Goal: Find specific page/section: Find specific page/section

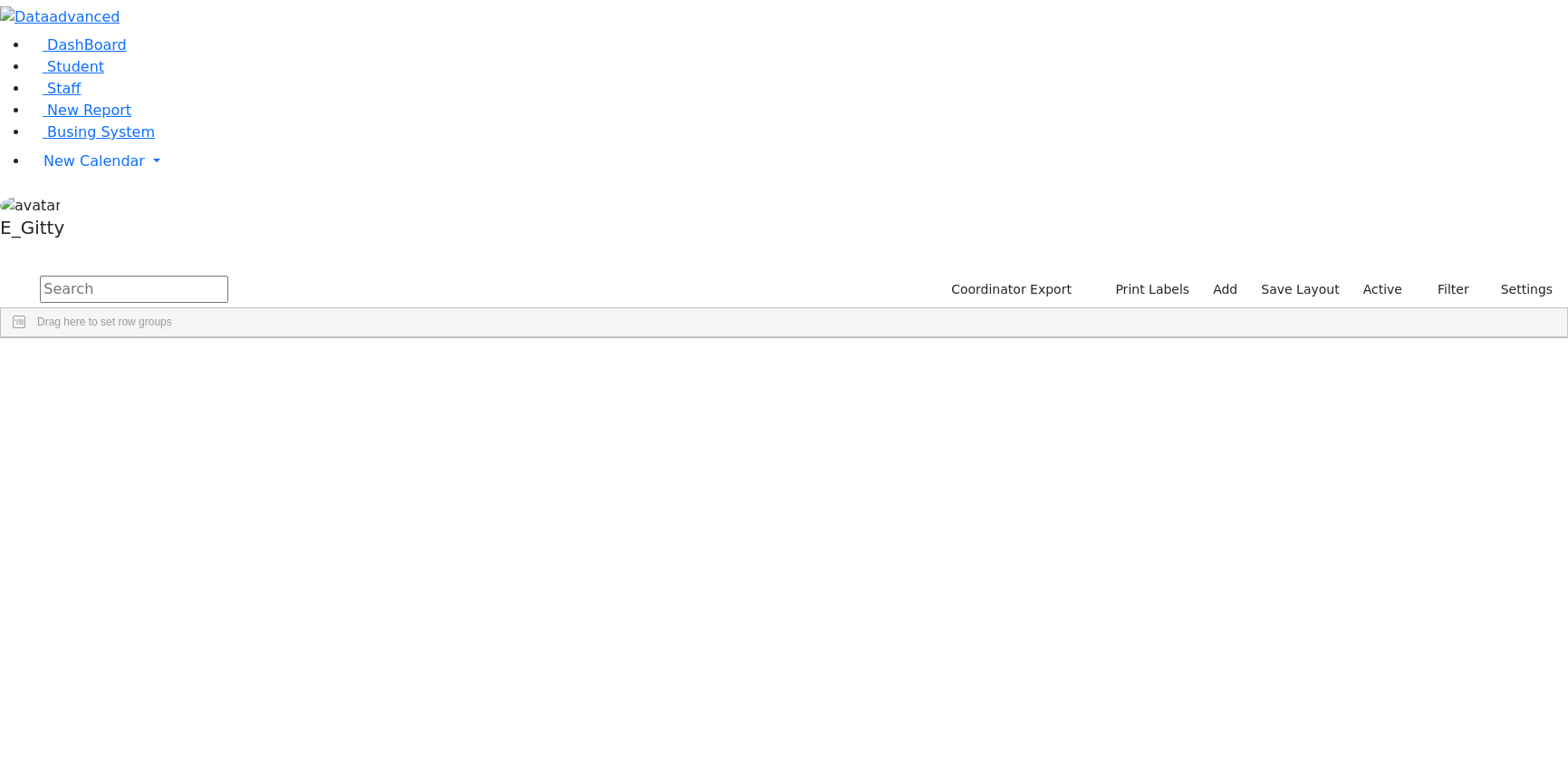
click at [228, 275] on input "text" at bounding box center [133, 288] width 188 height 27
type input "[PERSON_NAME]"
click at [200, 489] on div "[PERSON_NAME]" at bounding box center [149, 501] width 101 height 24
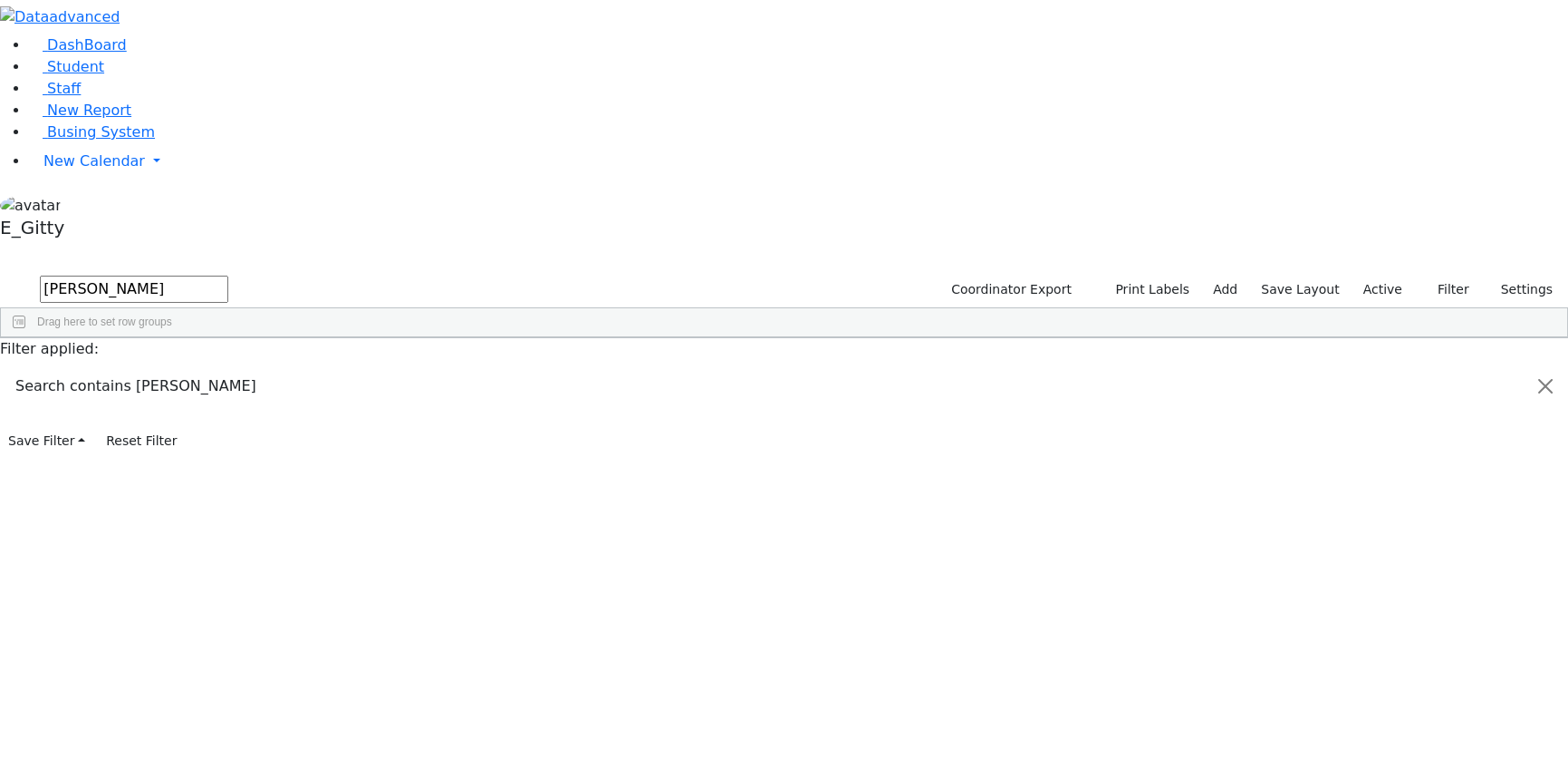
drag, startPoint x: 366, startPoint y: 292, endPoint x: 365, endPoint y: 280, distance: 12.0
click at [200, 489] on div "[PERSON_NAME]" at bounding box center [149, 501] width 101 height 24
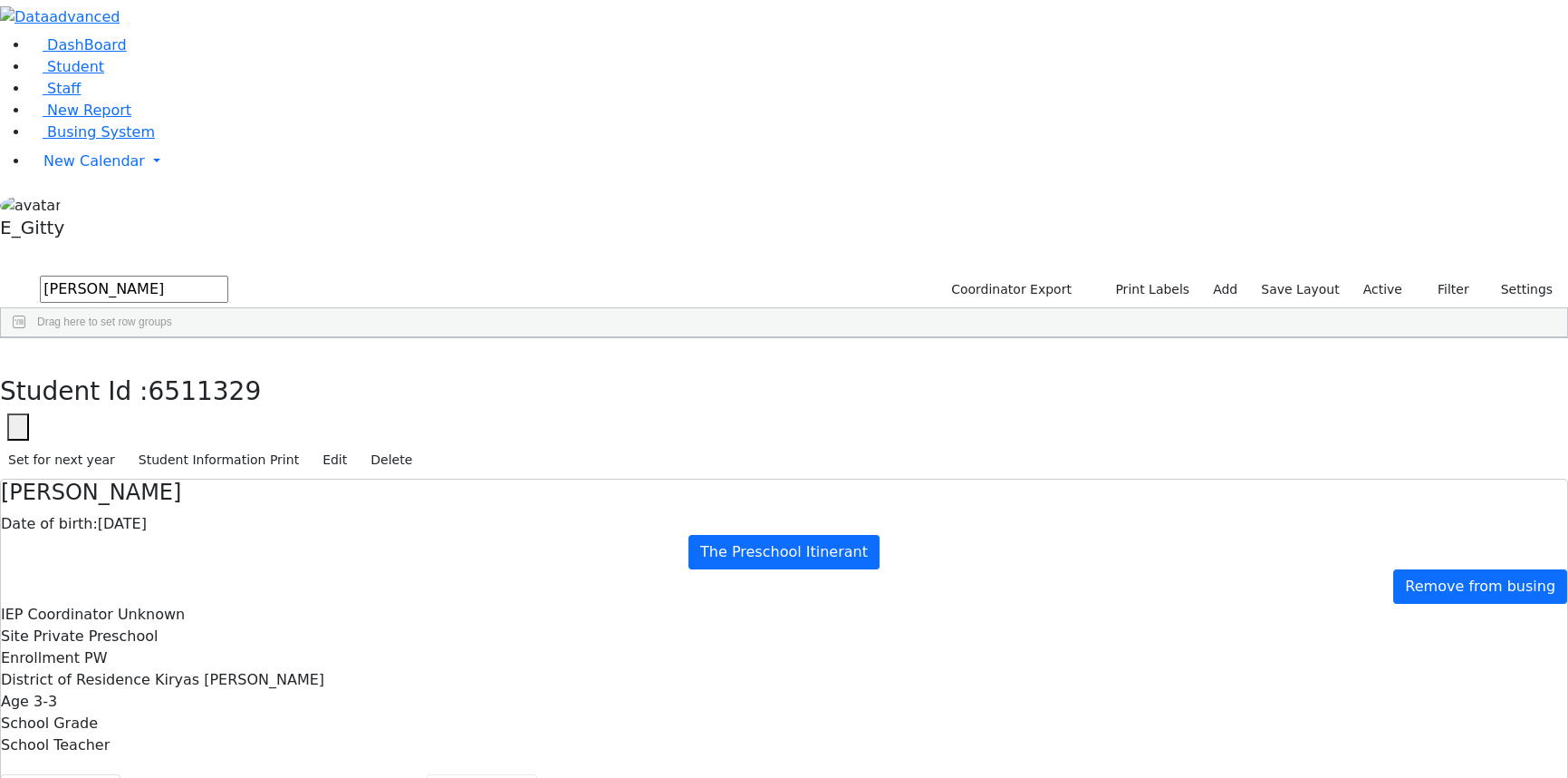
click at [426, 774] on button "Scheduling" at bounding box center [481, 793] width 110 height 38
